Goal: Information Seeking & Learning: Learn about a topic

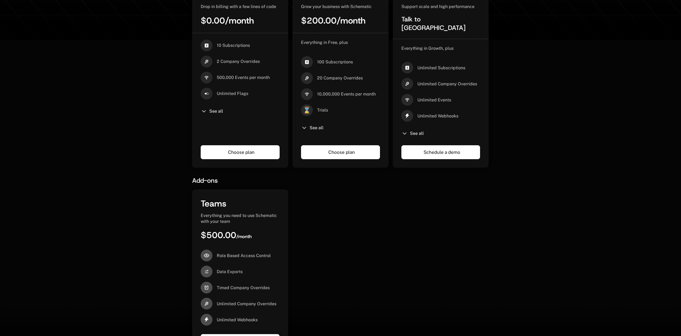
scroll to position [305, 0]
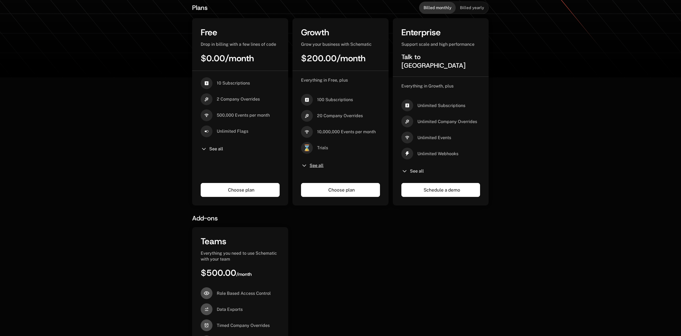
click at [322, 166] on span "See all" at bounding box center [317, 166] width 14 height 4
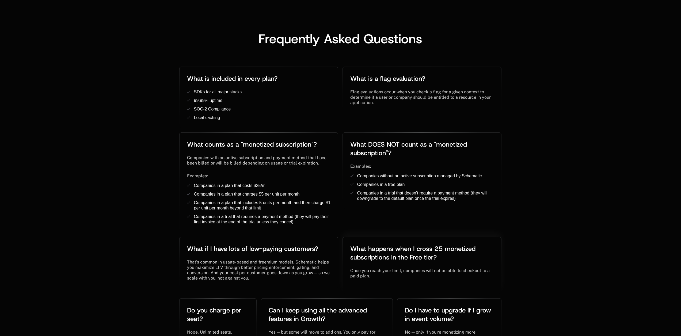
scroll to position [1035, 0]
